Goal: Find specific page/section: Find specific page/section

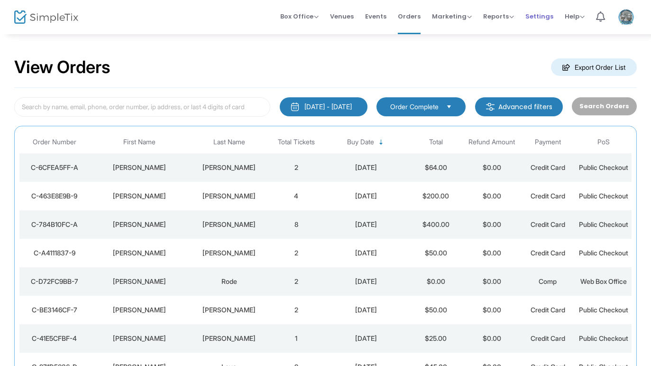
click at [532, 21] on span "Settings" at bounding box center [540, 16] width 28 height 24
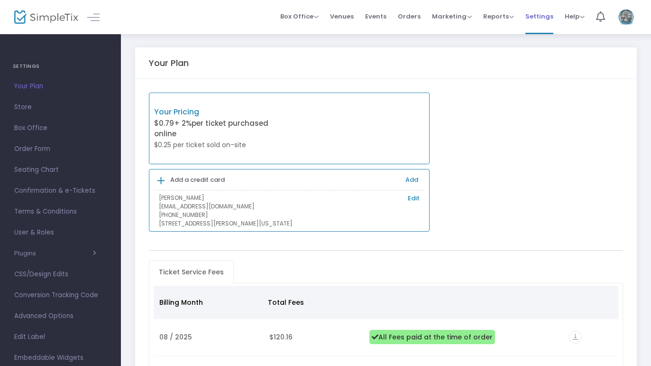
click at [536, 15] on span "Settings" at bounding box center [540, 16] width 28 height 24
click at [502, 15] on span "Reports" at bounding box center [498, 16] width 31 height 9
click at [509, 53] on li "Sales Reports" at bounding box center [514, 50] width 62 height 18
